Goal: Task Accomplishment & Management: Manage account settings

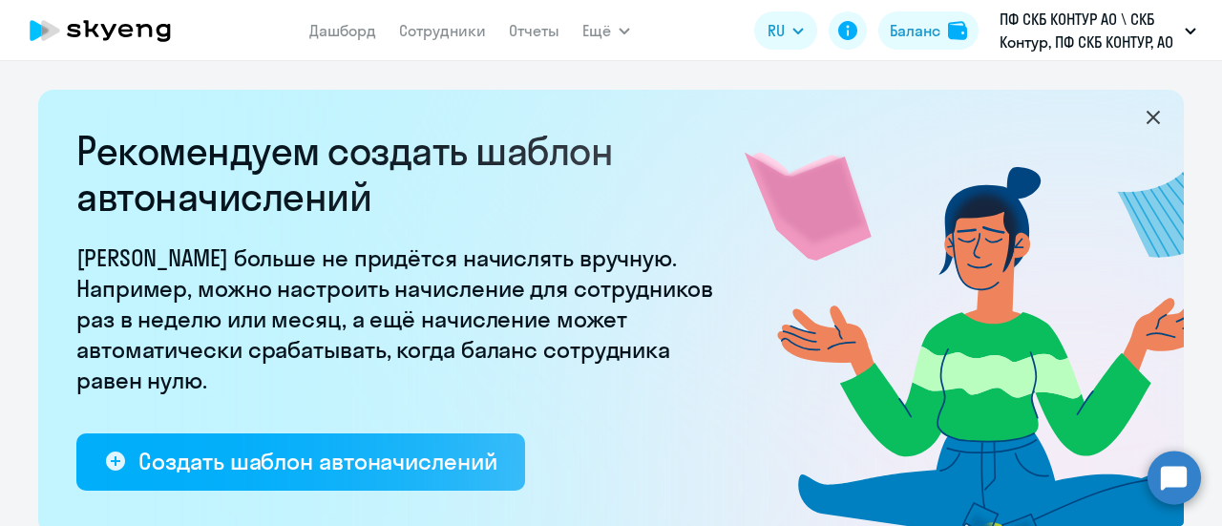
select select "10"
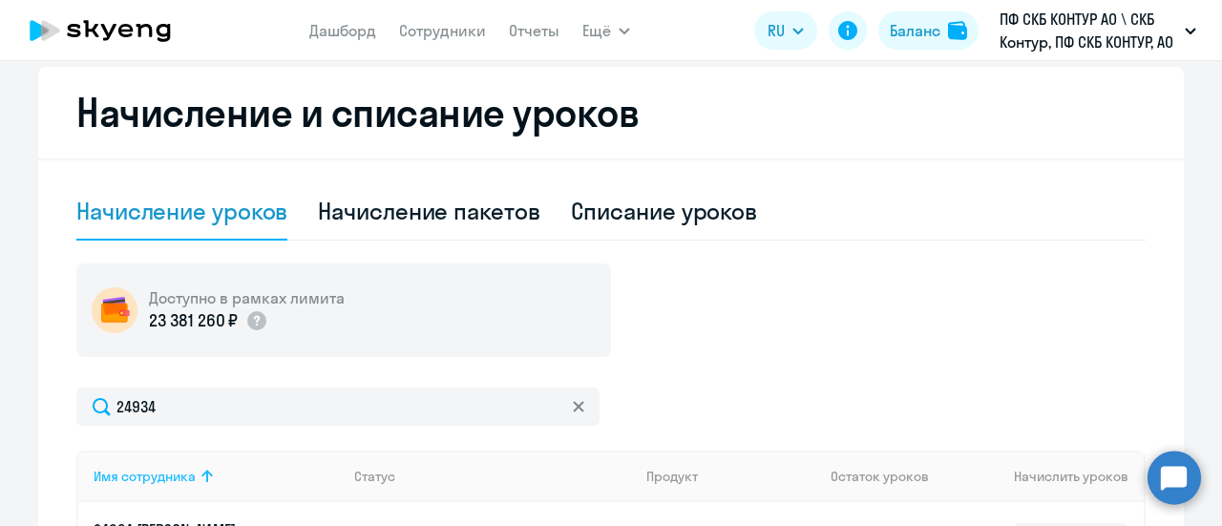
scroll to position [668, 0]
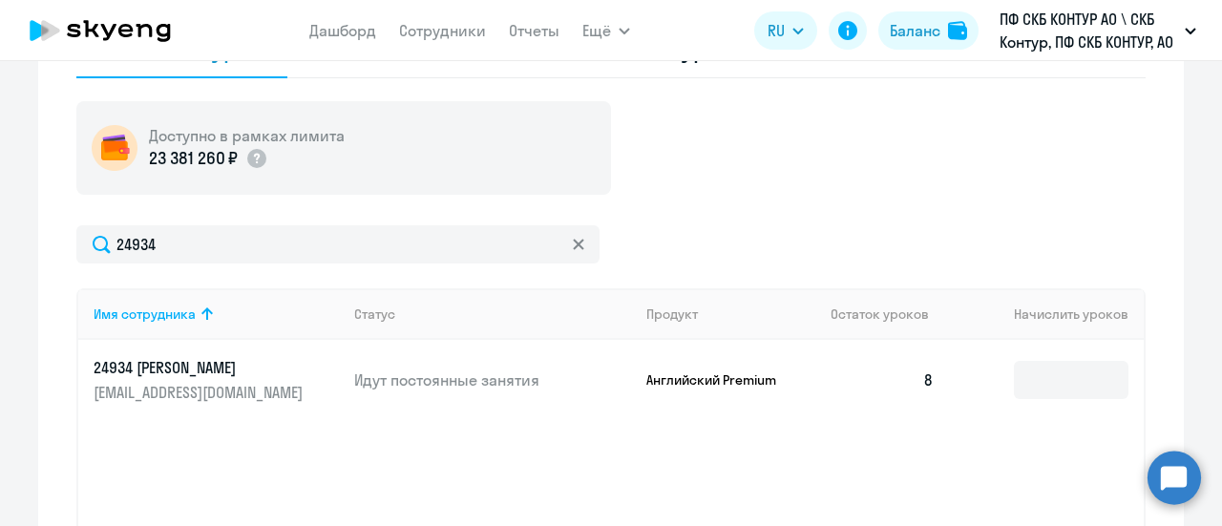
click at [820, 206] on div "Доступно в рамках лимита 23 381 260 ₽ 24934 Имя сотрудника Статус Продукт Остат…" at bounding box center [610, 364] width 1069 height 527
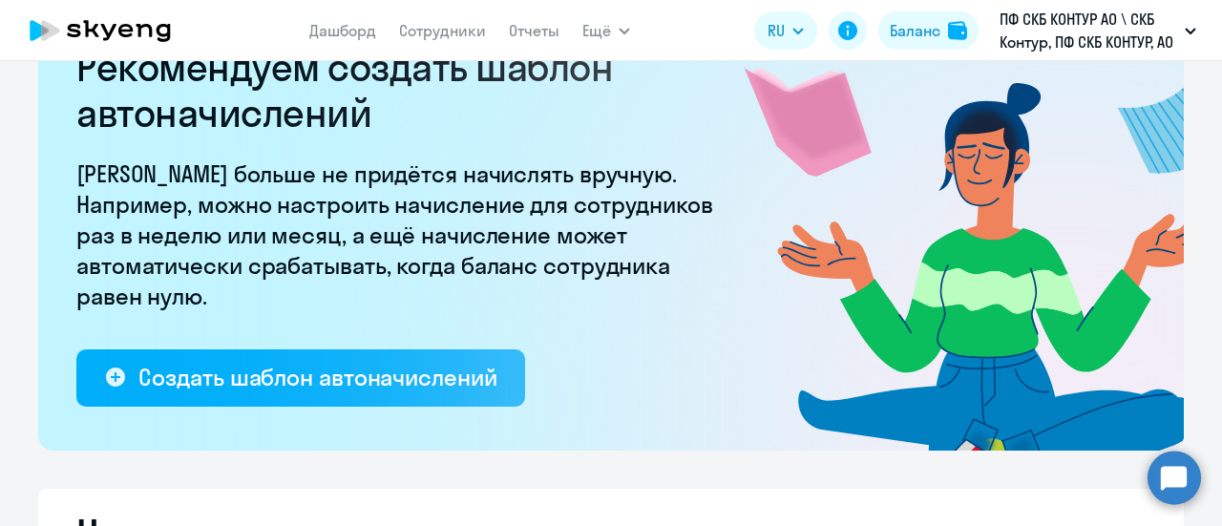
scroll to position [0, 0]
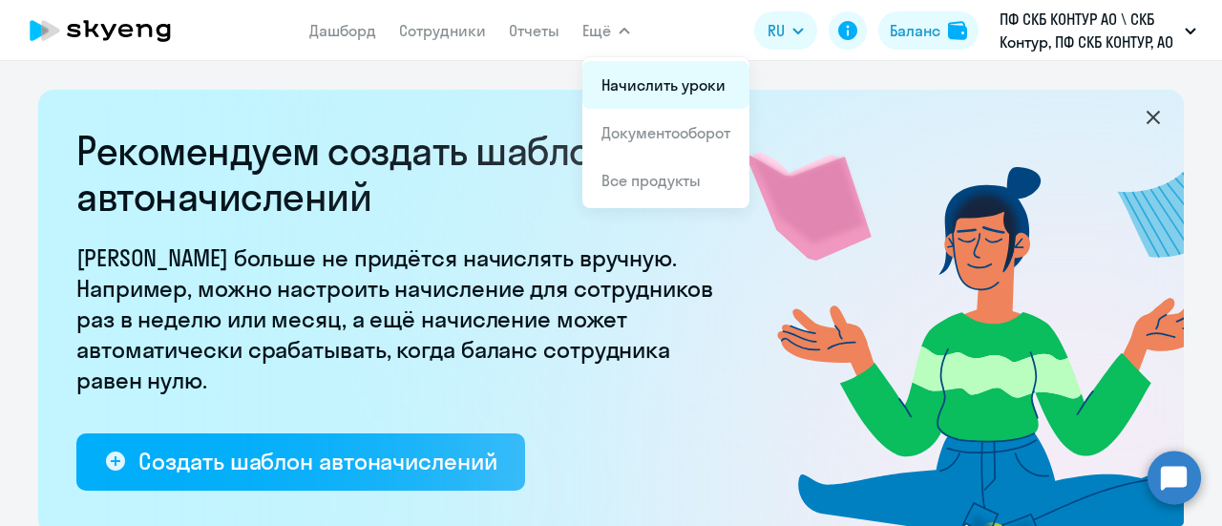
click at [655, 89] on link "Начислить уроки" at bounding box center [663, 84] width 124 height 19
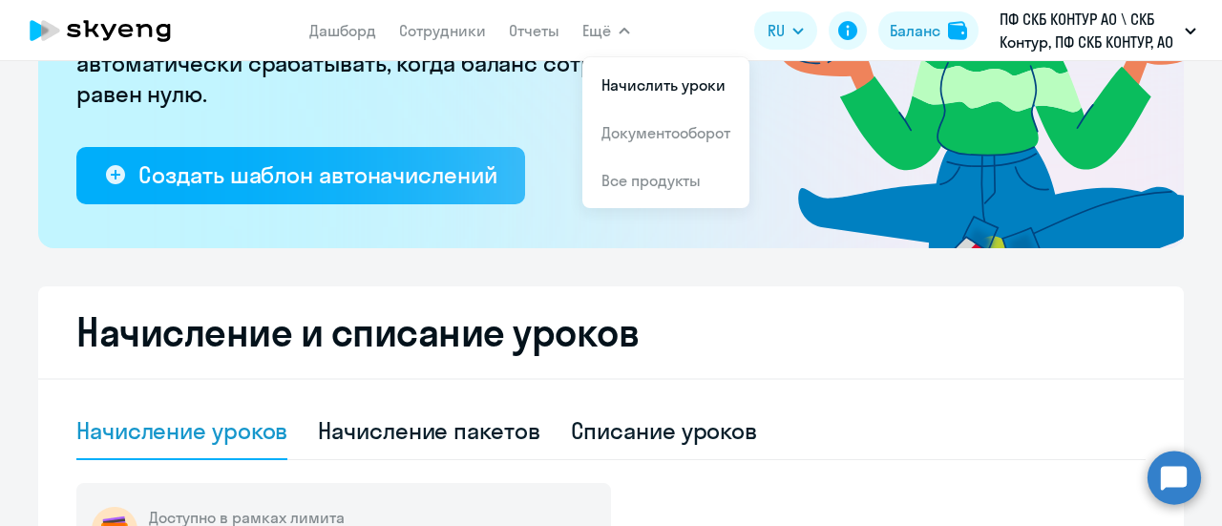
scroll to position [477, 0]
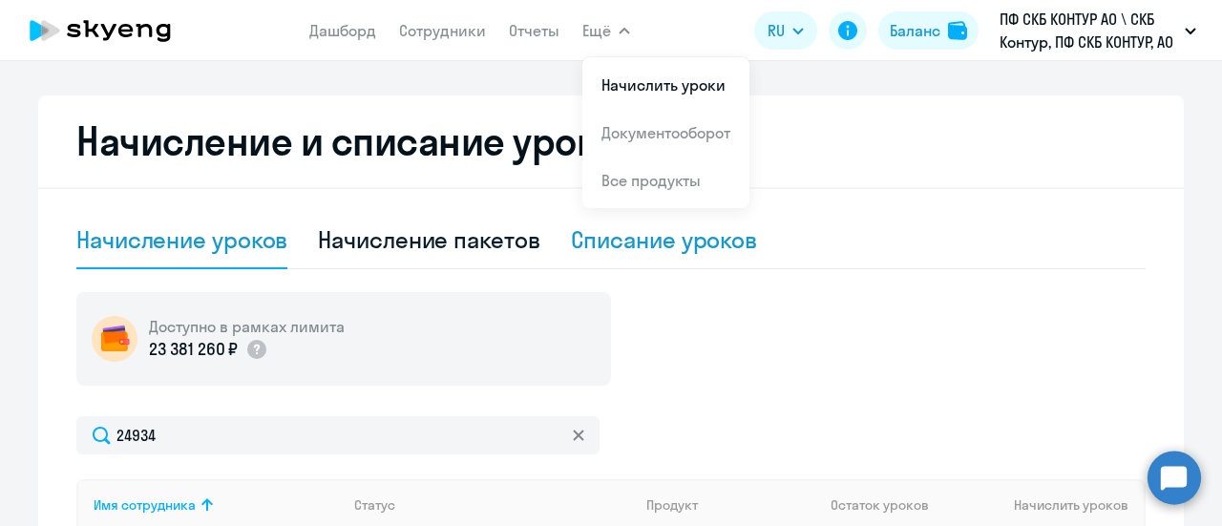
drag, startPoint x: 670, startPoint y: 253, endPoint x: 680, endPoint y: 252, distance: 9.6
click at [671, 252] on div "Списание уроков" at bounding box center [664, 239] width 187 height 31
select select "10"
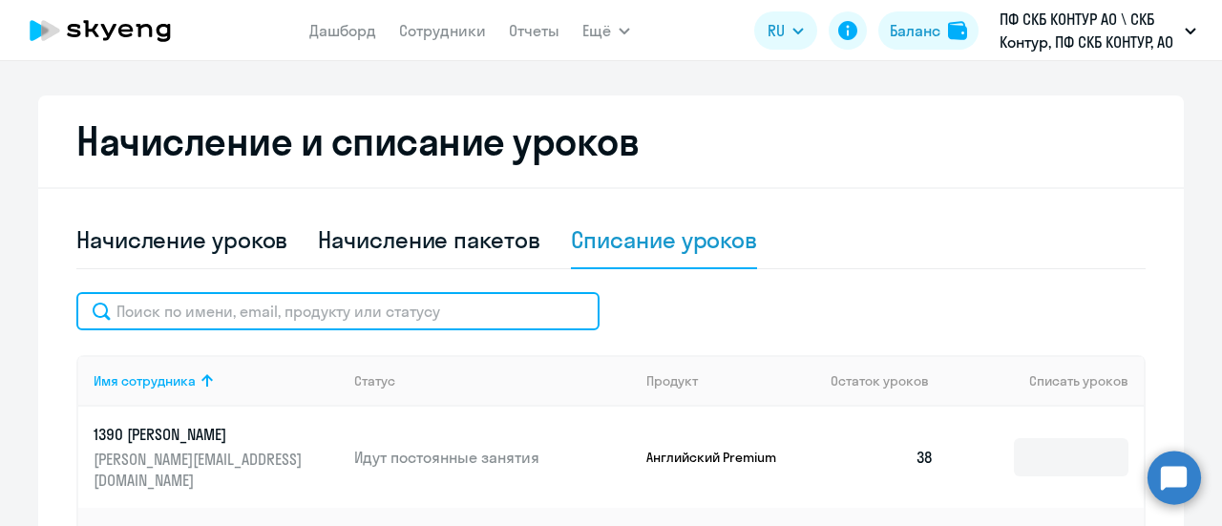
drag, startPoint x: 222, startPoint y: 316, endPoint x: 215, endPoint y: 309, distance: 10.1
click at [220, 317] on input "text" at bounding box center [337, 311] width 523 height 38
paste input "30017"
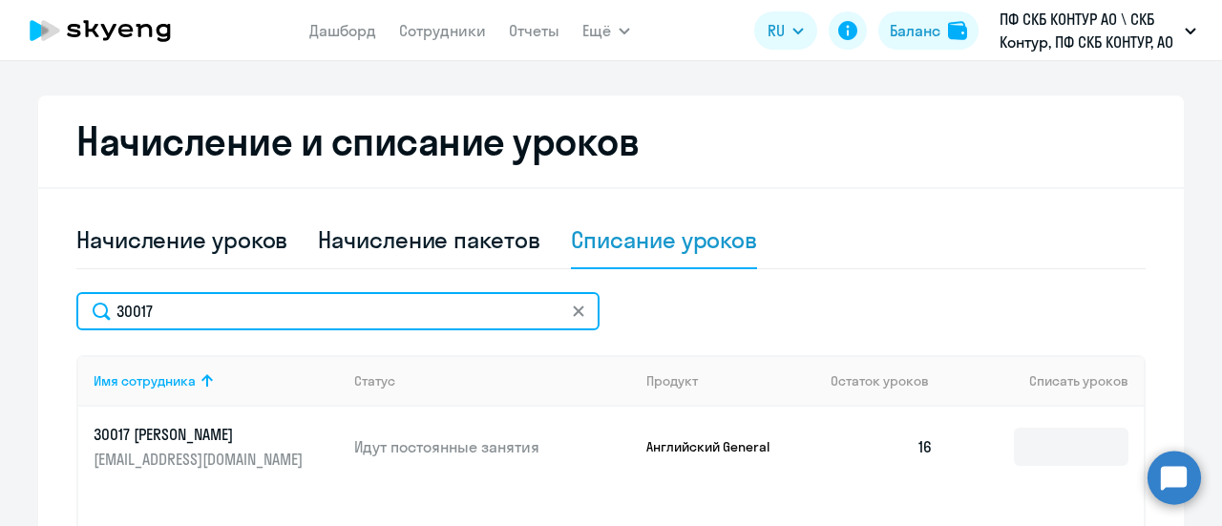
type input "30017"
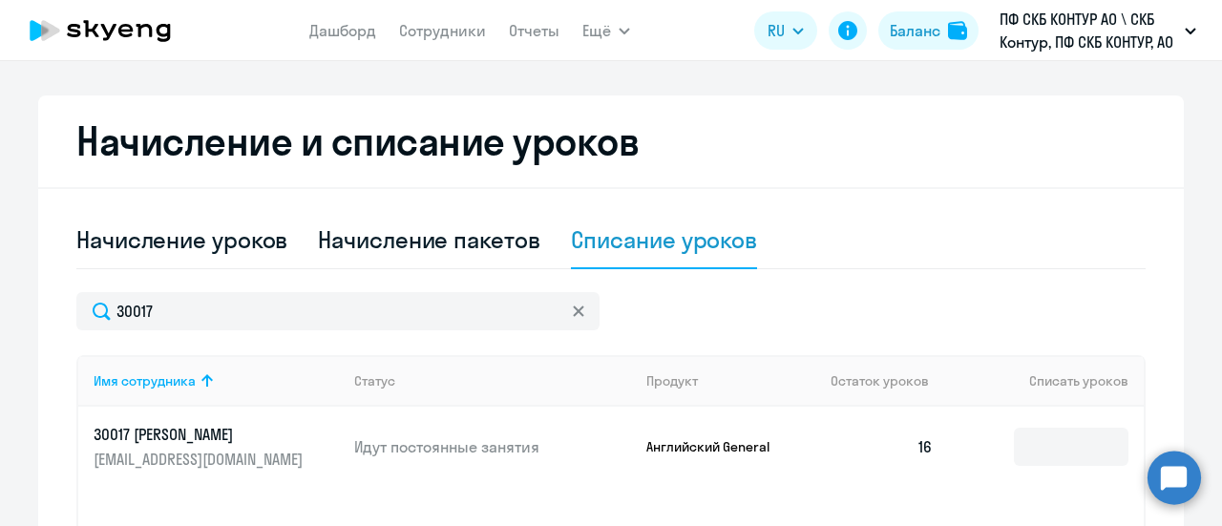
click at [189, 449] on p "[EMAIL_ADDRESS][DOMAIN_NAME]" at bounding box center [201, 459] width 214 height 21
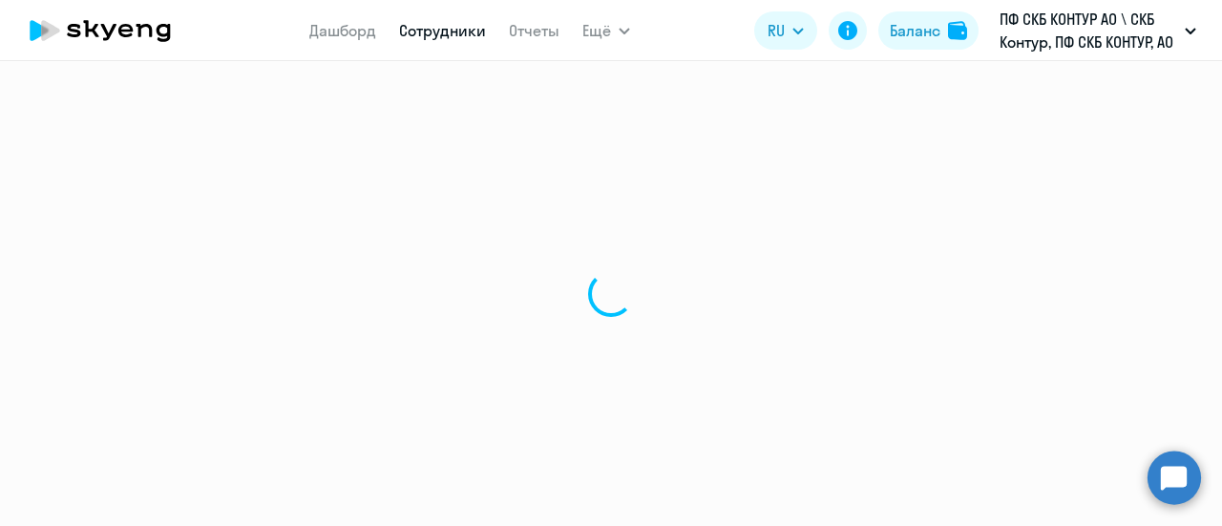
select select "english"
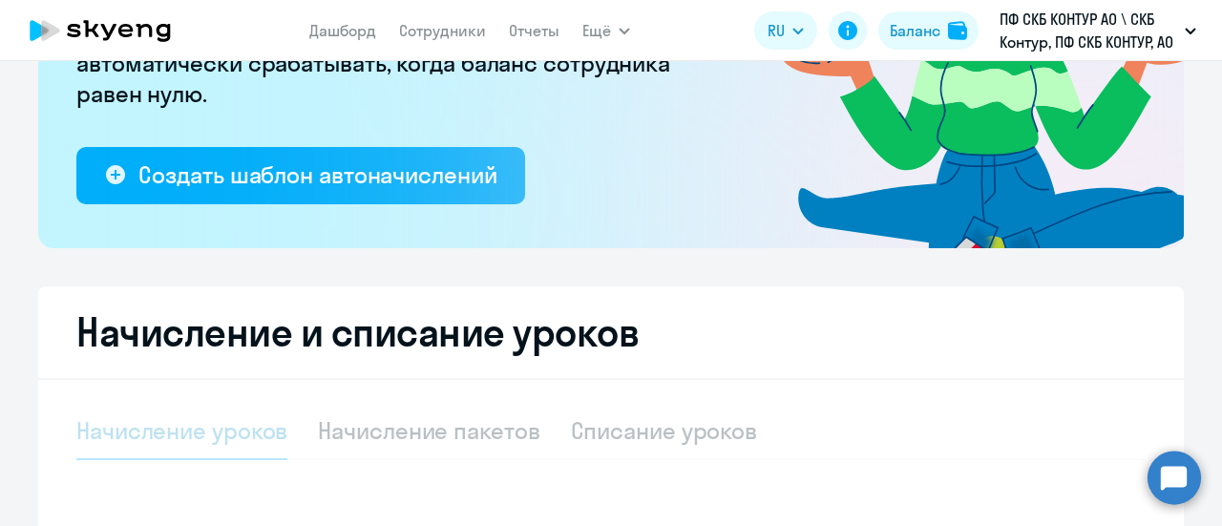
scroll to position [601, 0]
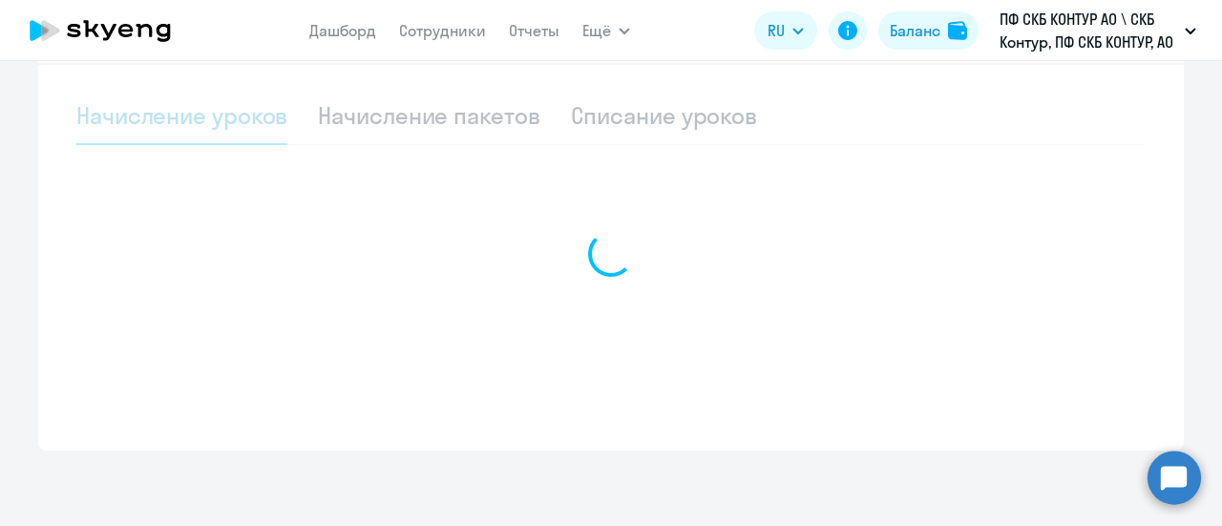
select select "10"
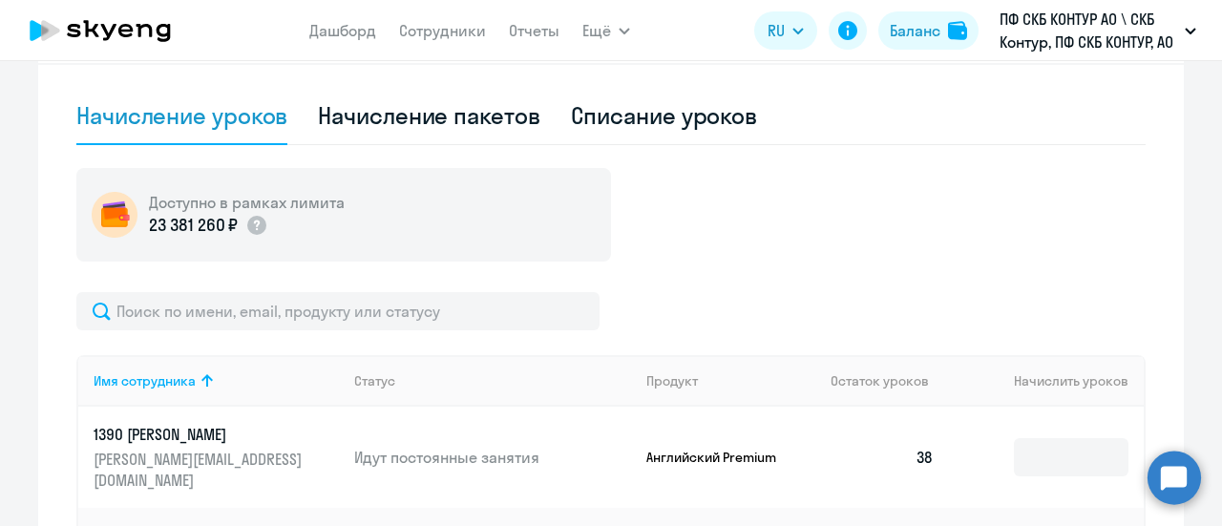
scroll to position [411, 0]
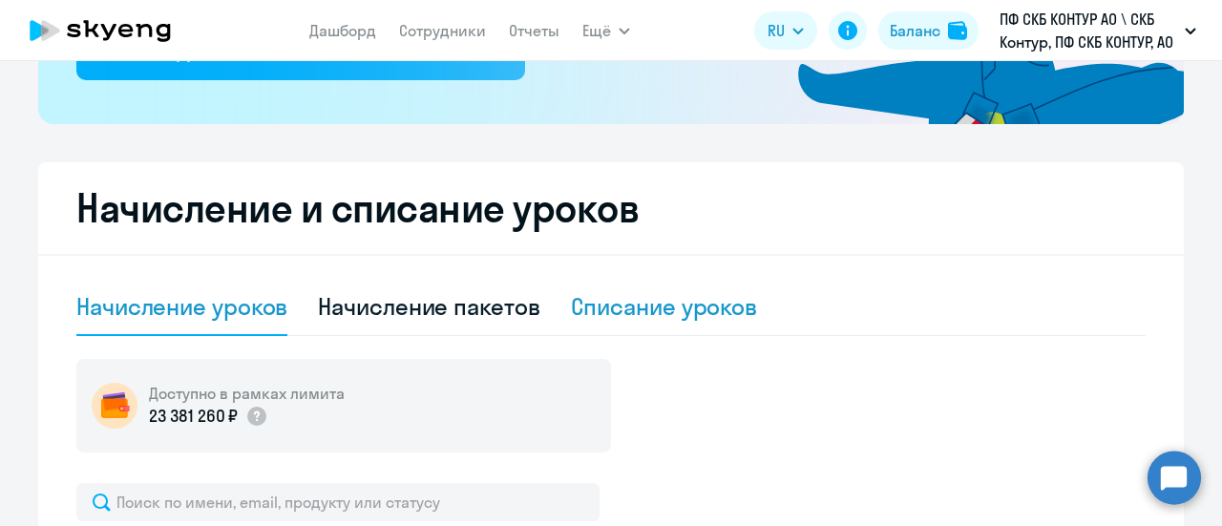
click at [611, 305] on div "Списание уроков" at bounding box center [664, 306] width 187 height 31
select select "10"
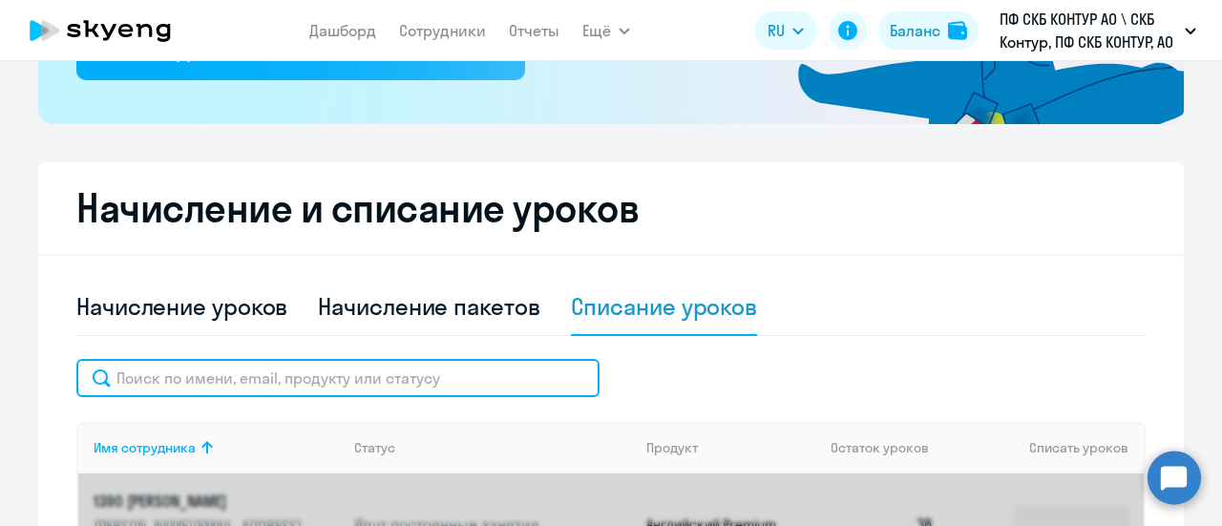
click at [261, 383] on input "text" at bounding box center [337, 378] width 523 height 38
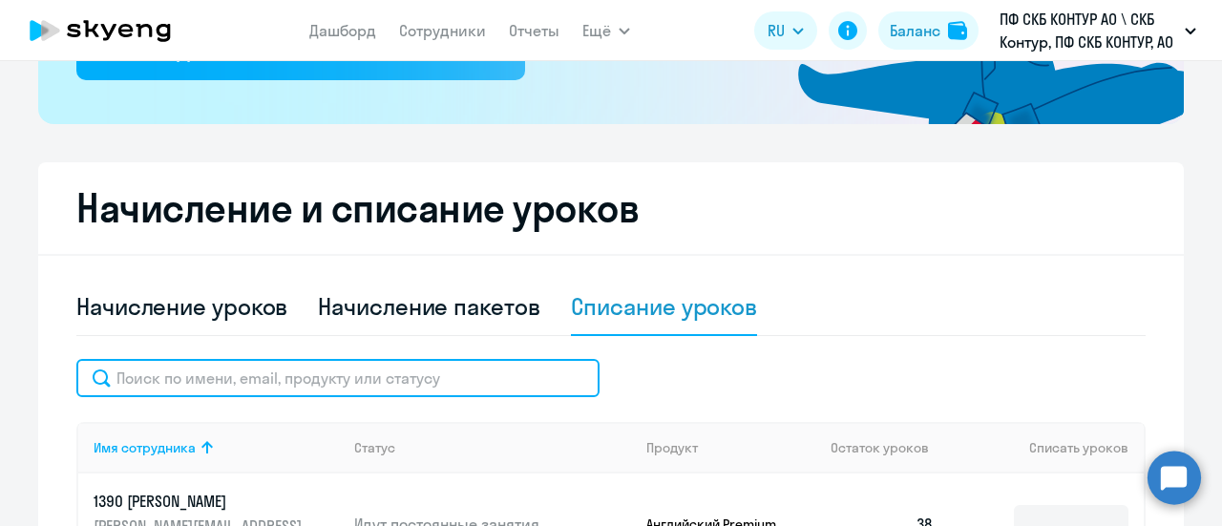
paste input "30017"
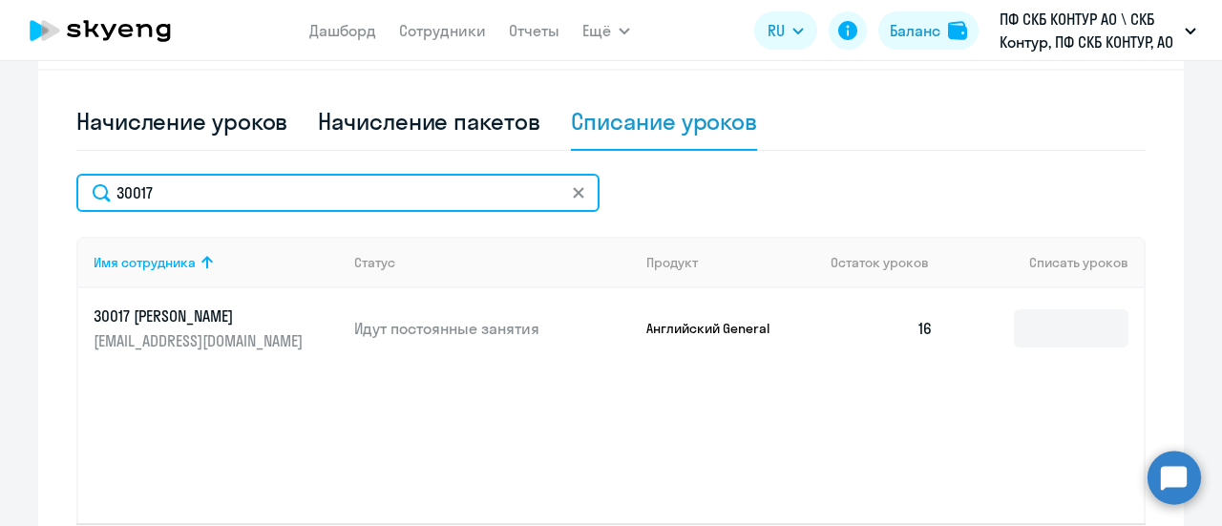
scroll to position [601, 0]
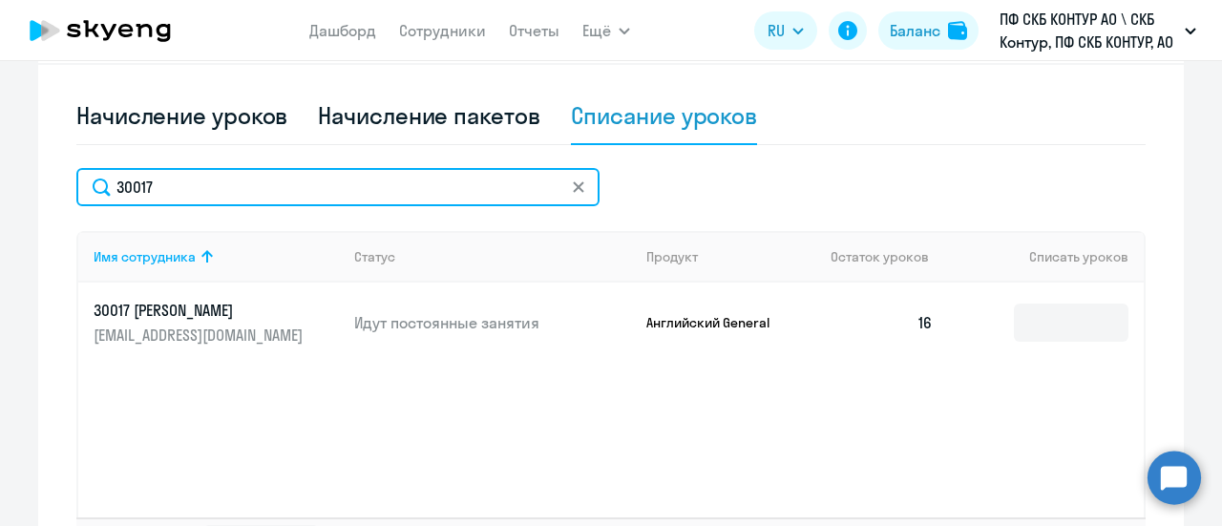
type input "30017"
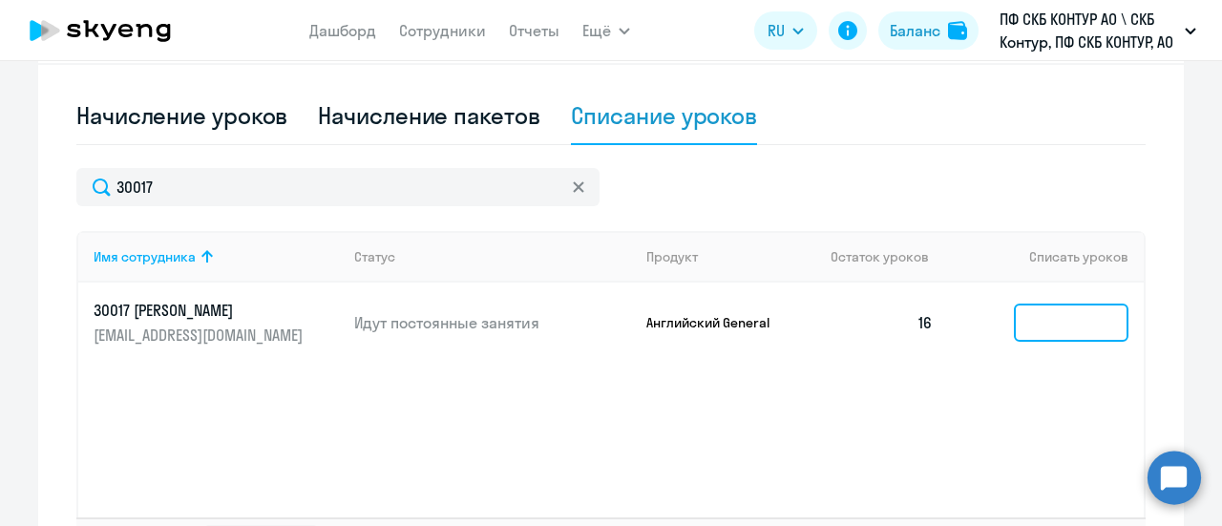
click at [1020, 325] on input at bounding box center [1071, 323] width 115 height 38
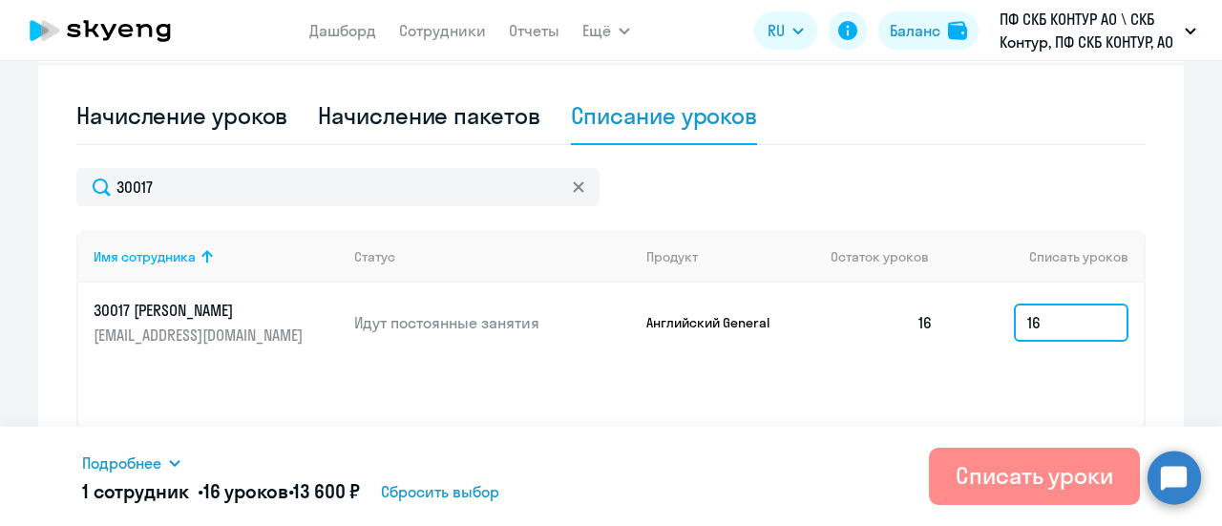
type input "16"
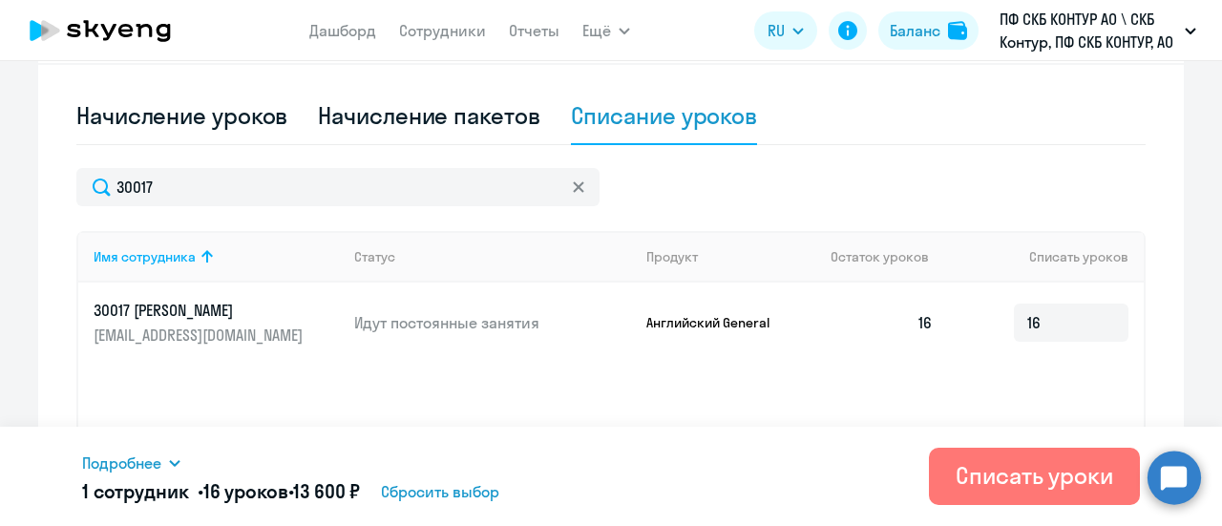
drag, startPoint x: 1059, startPoint y: 484, endPoint x: 1012, endPoint y: 438, distance: 65.5
click at [1058, 480] on div "Списать уроки" at bounding box center [1035, 475] width 158 height 31
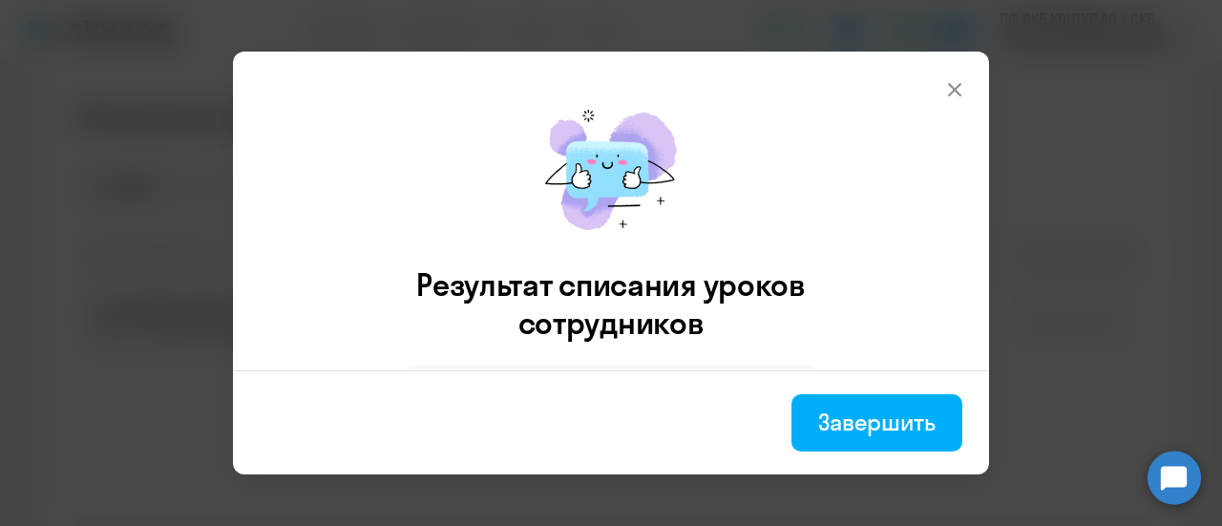
click at [956, 101] on button at bounding box center [955, 90] width 38 height 38
